Goal: Task Accomplishment & Management: Manage account settings

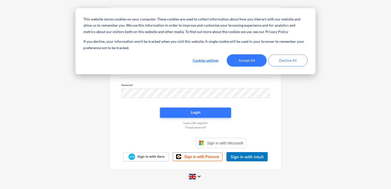
click at [239, 59] on button "Accept All" at bounding box center [246, 60] width 39 height 12
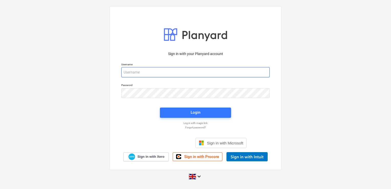
click at [174, 73] on input "email" at bounding box center [195, 72] width 148 height 10
type input "[EMAIL_ADDRESS][DOMAIN_NAME]"
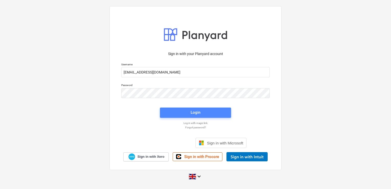
click at [170, 112] on span "Login" at bounding box center [195, 112] width 59 height 7
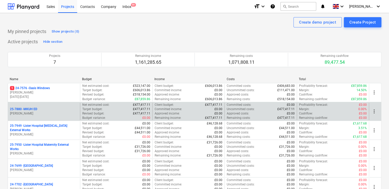
click at [32, 107] on p "25-7880 - MKUH ED" at bounding box center [23, 109] width 27 height 4
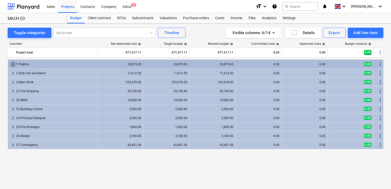
click at [13, 63] on span "keyboard_arrow_right" at bounding box center [13, 64] width 6 height 6
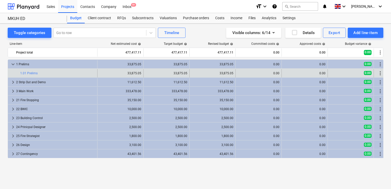
click at [13, 73] on div at bounding box center [12, 73] width 4 height 8
click at [378, 73] on span "more_vert" at bounding box center [380, 73] width 6 height 6
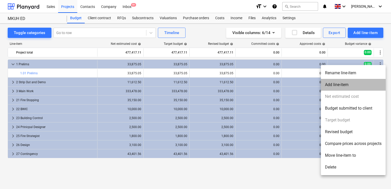
click at [350, 84] on li "Add line-item" at bounding box center [353, 85] width 65 height 12
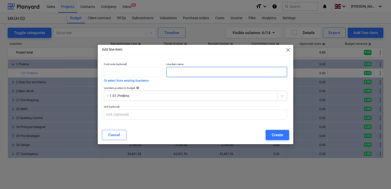
click at [173, 71] on input "text" at bounding box center [226, 72] width 121 height 10
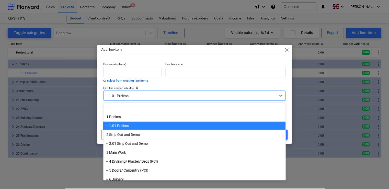
scroll to position [18, 0]
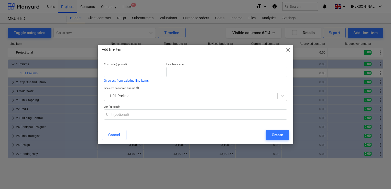
drag, startPoint x: 149, startPoint y: 98, endPoint x: 136, endPoint y: 61, distance: 39.9
click at [136, 61] on div "Cost code (optional) Or select from existing line-items" at bounding box center [133, 72] width 62 height 24
click at [172, 74] on input "text" at bounding box center [226, 72] width 121 height 10
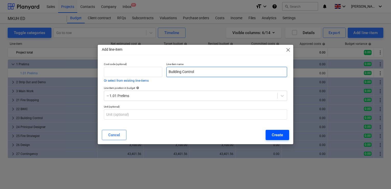
type input "Building Control"
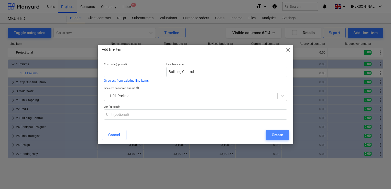
click at [269, 134] on button "Create" at bounding box center [277, 135] width 24 height 10
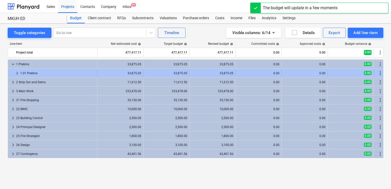
click at [16, 72] on span "keyboard_arrow_right" at bounding box center [17, 73] width 6 height 6
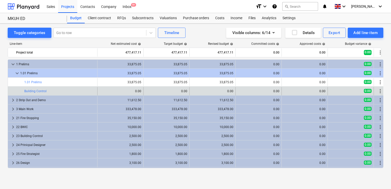
drag, startPoint x: 378, startPoint y: 81, endPoint x: 117, endPoint y: 89, distance: 260.9
click at [117, 89] on div "0.00" at bounding box center [120, 91] width 42 height 8
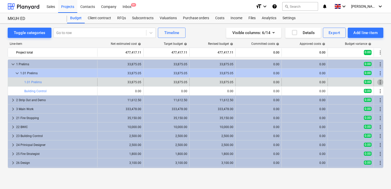
click at [380, 82] on span "more_vert" at bounding box center [380, 82] width 6 height 6
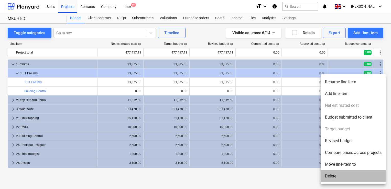
click at [328, 175] on li "Delete" at bounding box center [353, 176] width 65 height 12
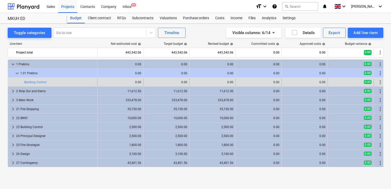
click at [130, 80] on div "0.00" at bounding box center [120, 82] width 42 height 4
click at [126, 82] on div "0.00" at bounding box center [120, 82] width 42 height 4
click at [137, 83] on div "0.00" at bounding box center [120, 82] width 42 height 4
click at [131, 83] on div "0.00" at bounding box center [120, 82] width 42 height 4
click at [115, 82] on div "0.00" at bounding box center [120, 82] width 42 height 4
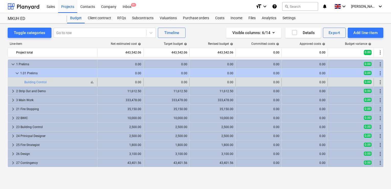
click at [51, 80] on div "bar_chart Building Control" at bounding box center [59, 82] width 71 height 4
click at [42, 83] on link "Building Control" at bounding box center [35, 82] width 22 height 4
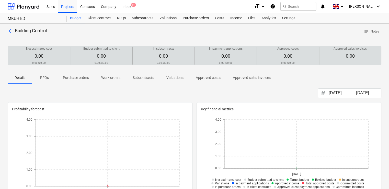
click at [40, 56] on span "0.00" at bounding box center [39, 55] width 9 height 5
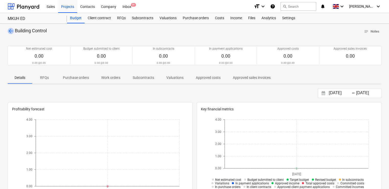
click at [9, 31] on span "arrow_back" at bounding box center [11, 31] width 6 height 6
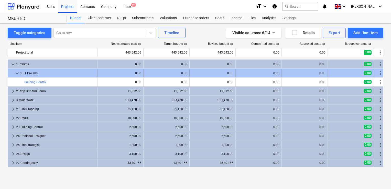
click at [138, 73] on div "0.00" at bounding box center [120, 73] width 42 height 4
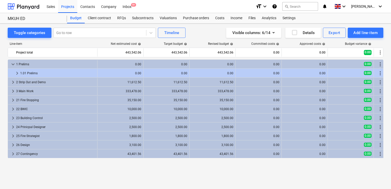
click at [138, 73] on div "0.00" at bounding box center [120, 73] width 42 height 4
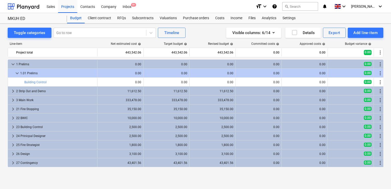
click at [138, 73] on div "0.00" at bounding box center [120, 73] width 42 height 4
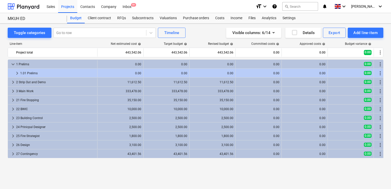
click at [138, 73] on div "0.00" at bounding box center [120, 73] width 42 height 4
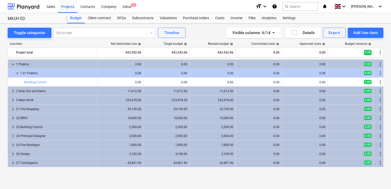
click at [138, 73] on div "0.00" at bounding box center [120, 73] width 42 height 4
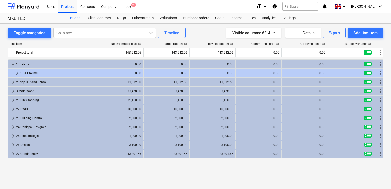
click at [138, 73] on div "0.00" at bounding box center [120, 73] width 42 height 4
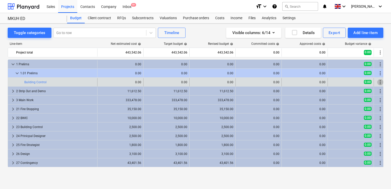
click at [379, 81] on span "more_vert" at bounding box center [380, 82] width 6 height 6
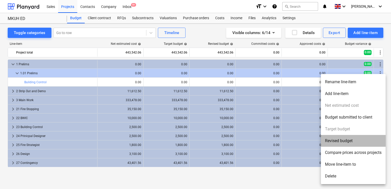
click at [339, 143] on li "Revised budget" at bounding box center [353, 141] width 65 height 12
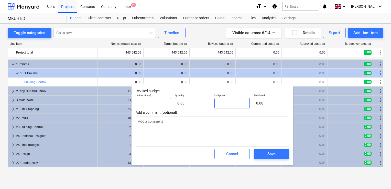
click at [224, 105] on input "text" at bounding box center [231, 103] width 35 height 10
type input "pcs"
type input "2"
type textarea "x"
type input "1.00"
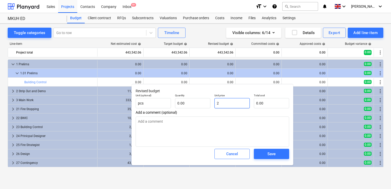
type input "2.00"
type input "25"
type textarea "x"
type input "25.00"
type input "250"
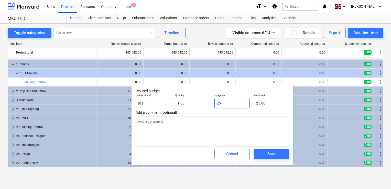
type textarea "x"
type input "250.00"
type input "2500"
type textarea "x"
type input "2,500.00"
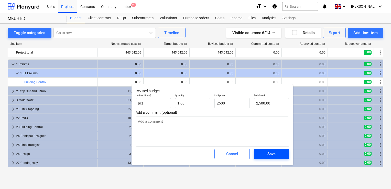
type input "2,500.00"
click at [261, 153] on span "Save" at bounding box center [271, 153] width 23 height 7
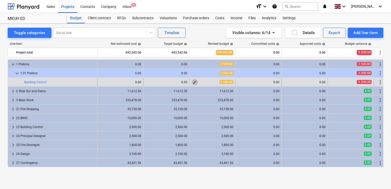
click at [194, 82] on span "edit" at bounding box center [195, 82] width 4 height 4
type textarea "x"
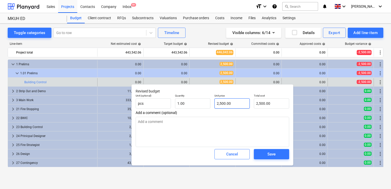
type input "2500"
click at [239, 105] on input "2500" at bounding box center [231, 103] width 35 height 10
type textarea "x"
type input "250"
type input "250.00"
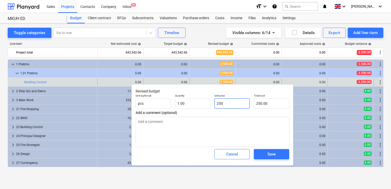
type textarea "x"
type input "25"
type input "25.00"
type textarea "x"
type input "2"
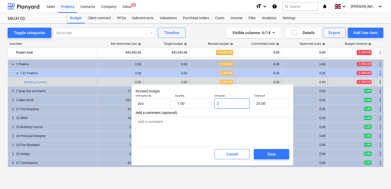
type input "2.00"
type textarea "x"
type input "0.00"
type textarea "x"
type input "0.00"
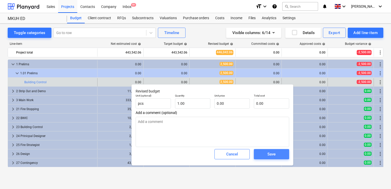
click at [262, 156] on span "Save" at bounding box center [271, 154] width 23 height 7
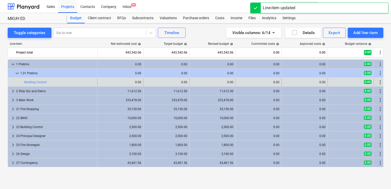
click at [139, 82] on div "0.00" at bounding box center [120, 82] width 42 height 4
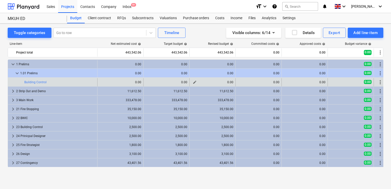
drag, startPoint x: 206, startPoint y: 85, endPoint x: 192, endPoint y: 81, distance: 14.8
click at [192, 81] on div "edit 0.00" at bounding box center [213, 82] width 42 height 8
click at [380, 84] on span "more_vert" at bounding box center [380, 82] width 6 height 6
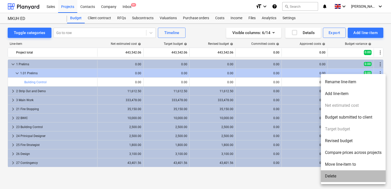
click at [330, 177] on li "Delete" at bounding box center [353, 176] width 65 height 12
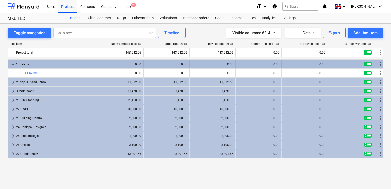
click at [130, 65] on div "0.00" at bounding box center [120, 64] width 42 height 4
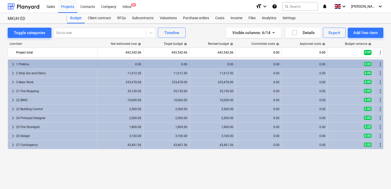
click at [137, 63] on div "0.00" at bounding box center [120, 64] width 42 height 4
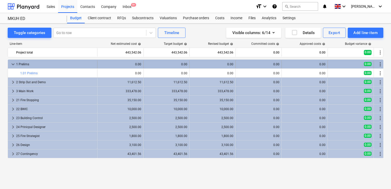
click at [100, 62] on div "0.00" at bounding box center [120, 64] width 42 height 4
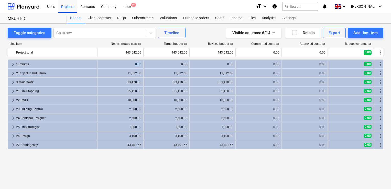
click at [100, 62] on div "0.00" at bounding box center [120, 64] width 42 height 4
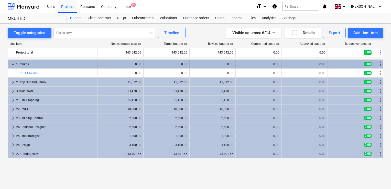
click at [135, 63] on div "0.00" at bounding box center [120, 64] width 42 height 4
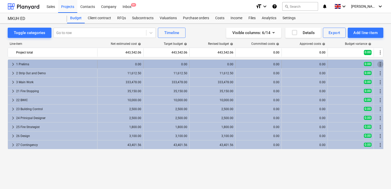
click at [379, 65] on span "more_vert" at bounding box center [380, 64] width 6 height 6
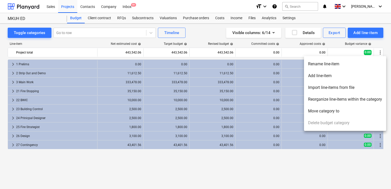
click at [161, 65] on div at bounding box center [195, 94] width 391 height 189
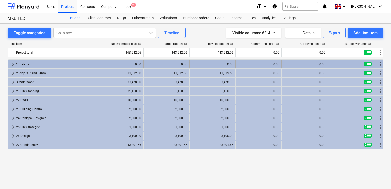
click at [184, 65] on div "0.00" at bounding box center [166, 64] width 42 height 4
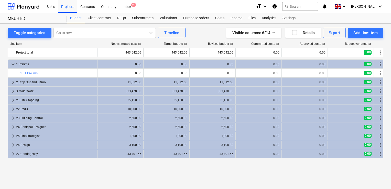
click at [184, 65] on div "0.00" at bounding box center [166, 64] width 42 height 4
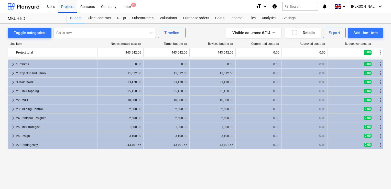
click at [184, 65] on div "0.00" at bounding box center [166, 64] width 42 height 4
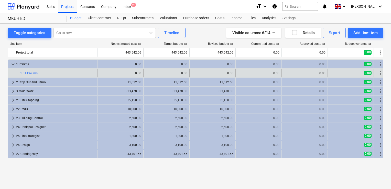
click at [183, 74] on div "0.00" at bounding box center [166, 73] width 42 height 4
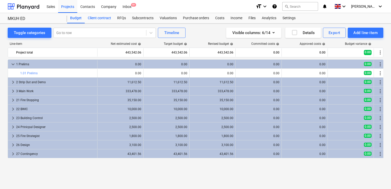
click at [101, 21] on div "Client contract" at bounding box center [99, 18] width 29 height 10
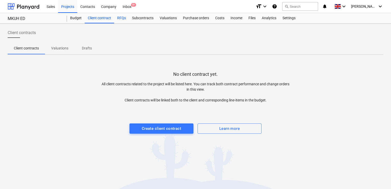
click at [122, 20] on div "RFQs" at bounding box center [121, 18] width 15 height 10
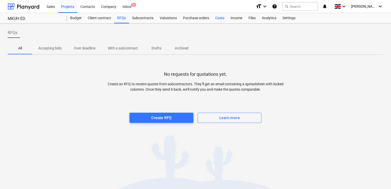
click at [218, 19] on div "Costs" at bounding box center [219, 18] width 15 height 10
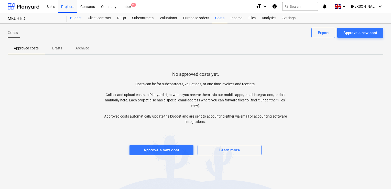
click at [74, 19] on div "Budget" at bounding box center [76, 18] width 18 height 10
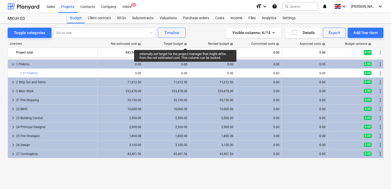
click at [185, 43] on span "help" at bounding box center [185, 43] width 4 height 3
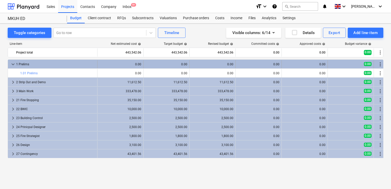
click at [184, 63] on div "0.00" at bounding box center [166, 64] width 42 height 4
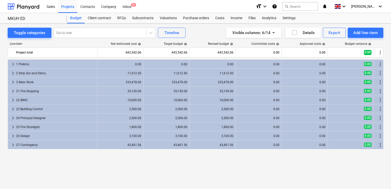
click at [277, 5] on icon "help" at bounding box center [274, 6] width 5 height 6
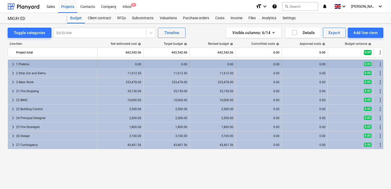
drag, startPoint x: 227, startPoint y: 65, endPoint x: 192, endPoint y: 63, distance: 34.8
click at [192, 63] on div "0.00" at bounding box center [213, 64] width 42 height 4
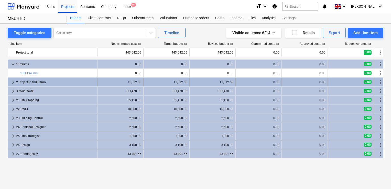
click at [12, 83] on span "keyboard_arrow_right" at bounding box center [13, 82] width 6 height 6
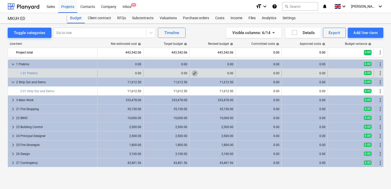
click at [195, 74] on span "edit" at bounding box center [195, 73] width 4 height 4
type textarea "x"
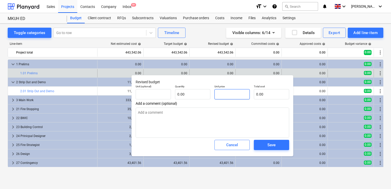
click at [225, 94] on input "text" at bounding box center [231, 94] width 35 height 10
type textarea "x"
type input "pcs"
type input "3"
type input "1.00"
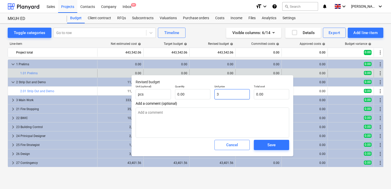
type input "3.00"
type textarea "x"
type input "33"
type input "33.00"
type textarea "x"
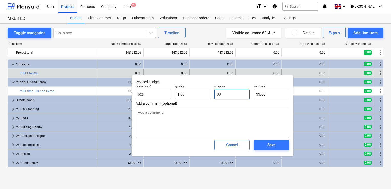
type input "338"
type input "338.00"
type textarea "x"
type input "3387"
type input "3,387.00"
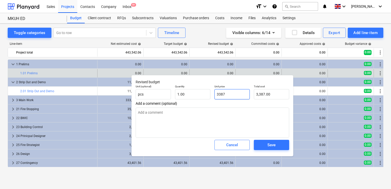
type textarea "x"
type input "33875"
type input "33,875.00"
type textarea "x"
type input "33875."
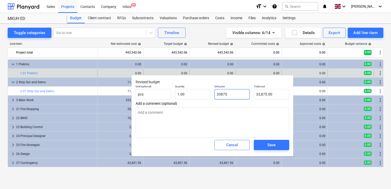
type textarea "x"
type input "33875.0"
type textarea "x"
type input "33875.05"
type input "33,875.05"
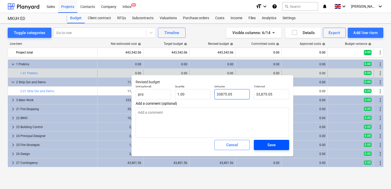
type input "33875.05"
type textarea "x"
type input "33,875.05"
click at [264, 146] on span "Save" at bounding box center [271, 144] width 23 height 7
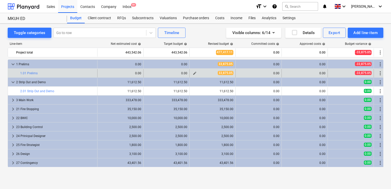
click at [194, 72] on span "edit" at bounding box center [195, 73] width 4 height 4
type textarea "x"
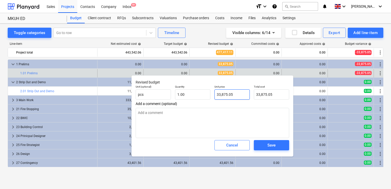
type input "33875.05"
click at [235, 96] on input "33875.05" at bounding box center [231, 94] width 35 height 10
type textarea "x"
type input "33875.0"
type input "33,875.00"
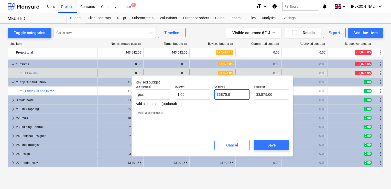
type textarea "x"
type input "33875."
type textarea "x"
type input "33875"
type textarea "x"
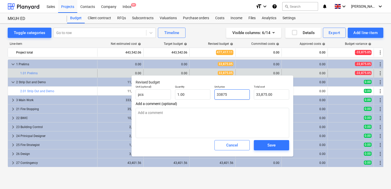
type input "3387"
type input "3,387.00"
type textarea "x"
type input "338"
type input "338.00"
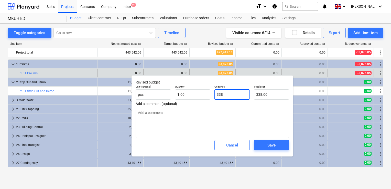
type textarea "x"
type input "33"
type input "33.00"
type textarea "x"
type input "3"
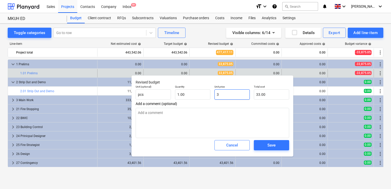
type input "3.00"
type textarea "x"
type input "0.00"
type textarea "x"
type input "0.00"
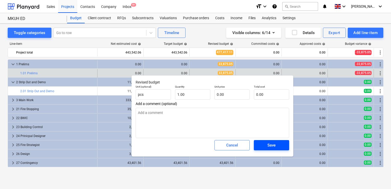
click at [266, 146] on span "Save" at bounding box center [271, 145] width 23 height 7
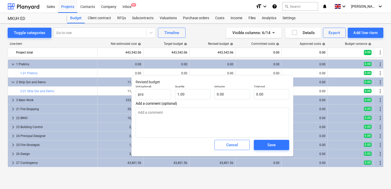
type textarea "x"
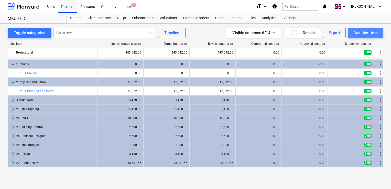
click at [357, 34] on div "Add line-item" at bounding box center [365, 32] width 24 height 7
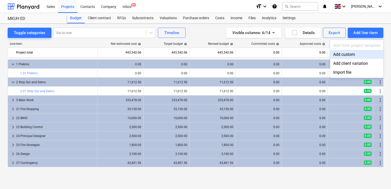
click at [344, 54] on div "Add custom" at bounding box center [356, 54] width 53 height 9
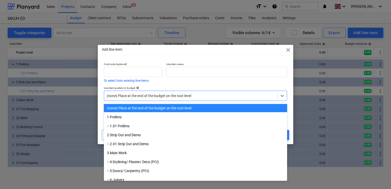
click at [139, 97] on div at bounding box center [191, 95] width 168 height 5
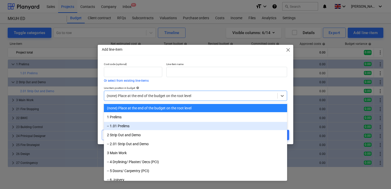
click at [127, 126] on div "-- 1.01 Prelims" at bounding box center [195, 126] width 183 height 8
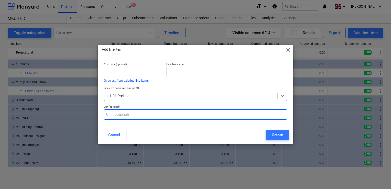
click at [125, 115] on input "text" at bounding box center [195, 114] width 183 height 10
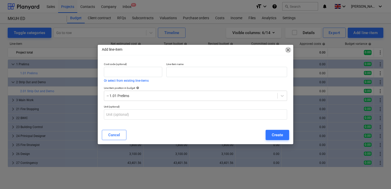
click at [288, 49] on span "close" at bounding box center [288, 50] width 6 height 6
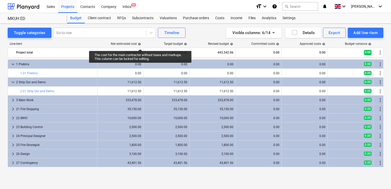
click at [140, 44] on span "help" at bounding box center [139, 43] width 4 height 3
click at [128, 44] on div "Net estimated cost help" at bounding box center [126, 44] width 30 height 4
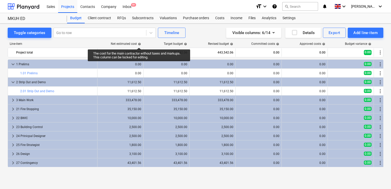
click at [139, 43] on span "help" at bounding box center [139, 43] width 4 height 3
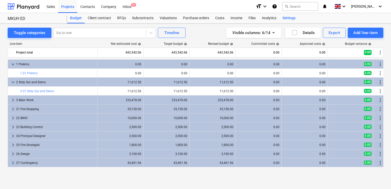
click at [286, 19] on div "Settings" at bounding box center [288, 18] width 19 height 10
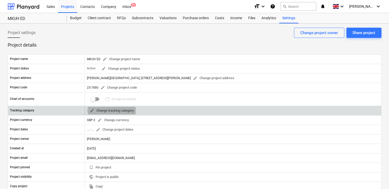
click at [108, 111] on span "edit Change tracking category" at bounding box center [112, 111] width 44 height 6
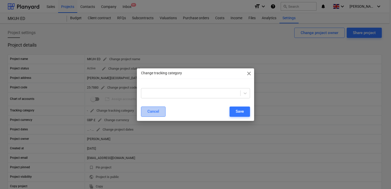
click at [152, 114] on div "Cancel" at bounding box center [153, 111] width 12 height 7
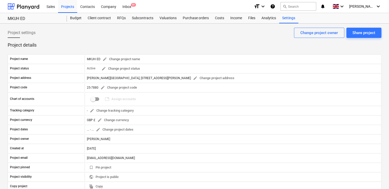
click at [262, 31] on div "Project settings Share project Change project owner" at bounding box center [195, 35] width 374 height 14
click at [66, 8] on div "Projects" at bounding box center [67, 6] width 19 height 13
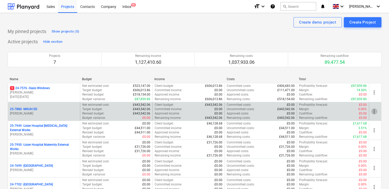
click at [373, 110] on span "more_vert" at bounding box center [374, 111] width 6 height 6
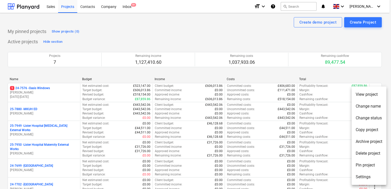
click at [31, 110] on div at bounding box center [195, 94] width 391 height 189
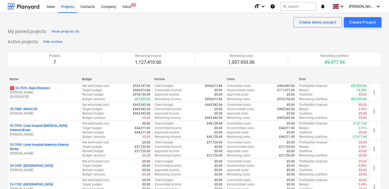
click at [31, 110] on p "25-7880 - MKUH ED" at bounding box center [23, 109] width 27 height 4
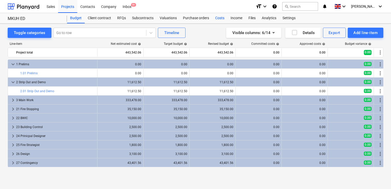
click at [219, 19] on div "Costs" at bounding box center [219, 18] width 15 height 10
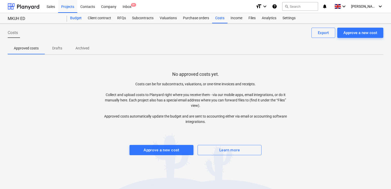
click at [76, 20] on div "Budget" at bounding box center [76, 18] width 18 height 10
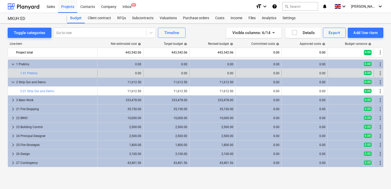
click at [183, 72] on div "0.00" at bounding box center [166, 73] width 42 height 4
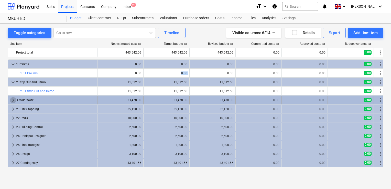
click at [13, 102] on span "keyboard_arrow_right" at bounding box center [13, 100] width 6 height 6
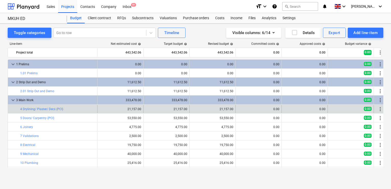
click at [100, 110] on div "21,157.00" at bounding box center [120, 109] width 42 height 4
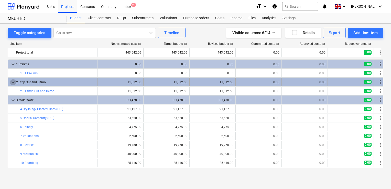
click at [12, 81] on span "keyboard_arrow_down" at bounding box center [13, 82] width 6 height 6
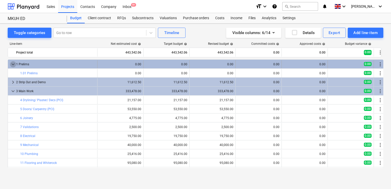
click at [12, 64] on span "keyboard_arrow_down" at bounding box center [13, 64] width 6 height 6
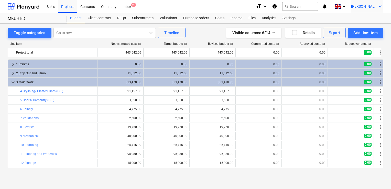
click at [381, 8] on icon "keyboard_arrow_down" at bounding box center [380, 6] width 6 height 6
click at [358, 29] on div "Log out" at bounding box center [367, 28] width 31 height 8
